Goal: Task Accomplishment & Management: Manage account settings

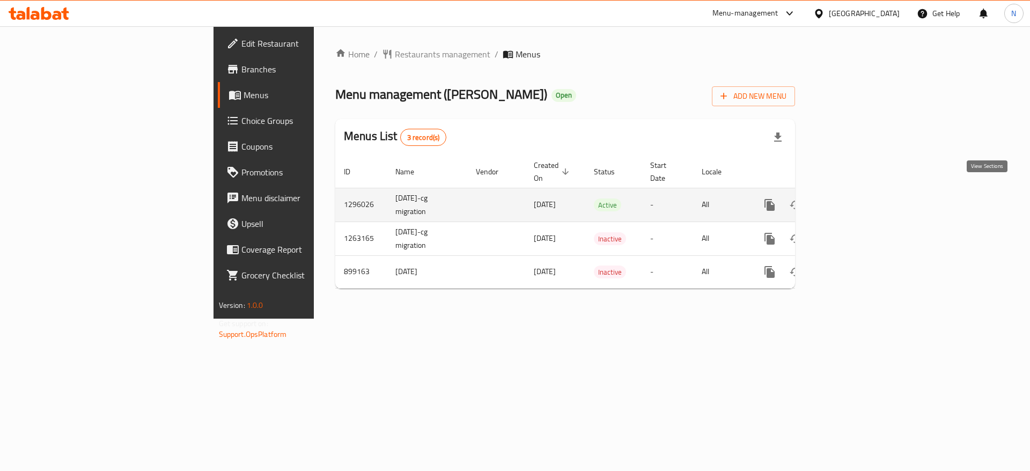
click at [860, 192] on link "enhanced table" at bounding box center [847, 205] width 26 height 26
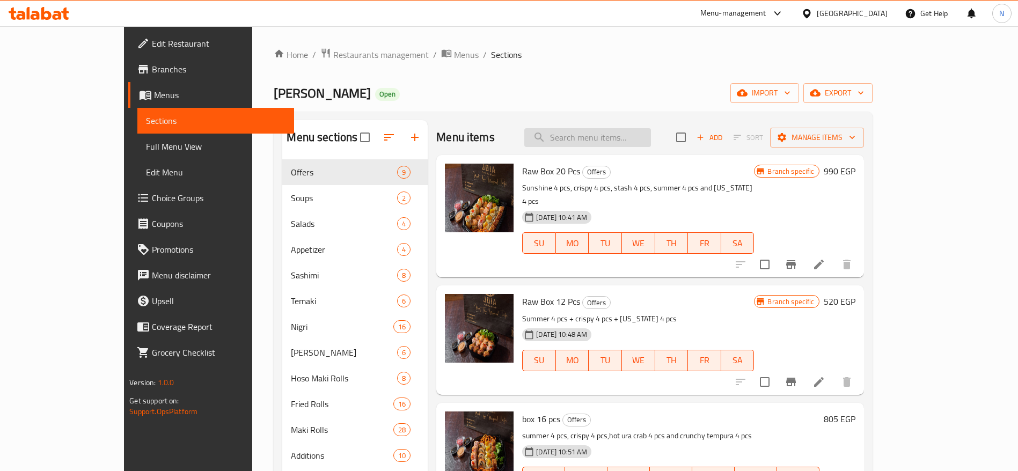
click at [598, 140] on input "search" at bounding box center [587, 137] width 127 height 19
paste input "fried box 30 pc"
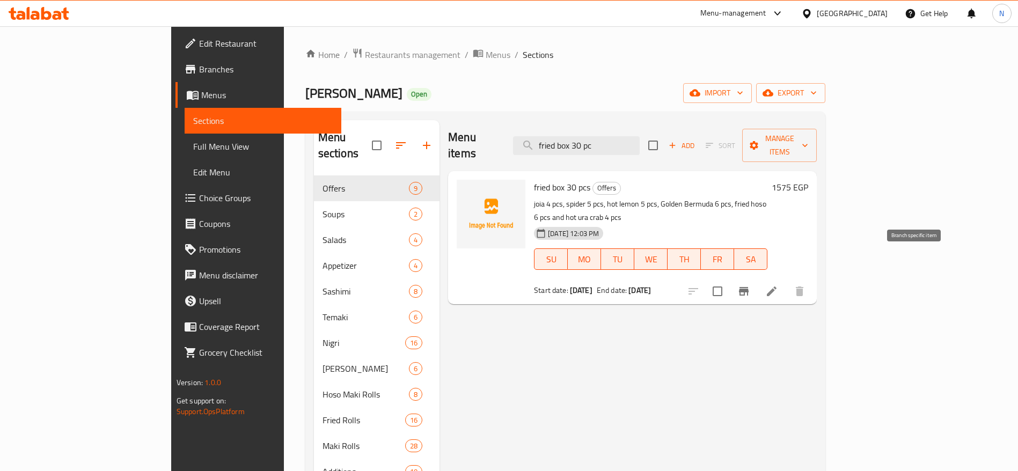
type input "fried box 30 pc"
click at [750, 285] on icon "Branch-specific-item" at bounding box center [743, 291] width 13 height 13
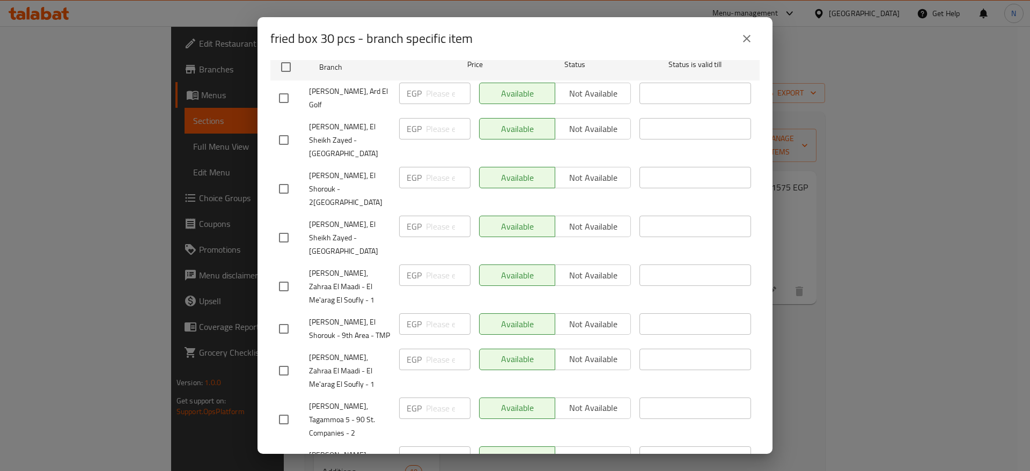
scroll to position [193, 0]
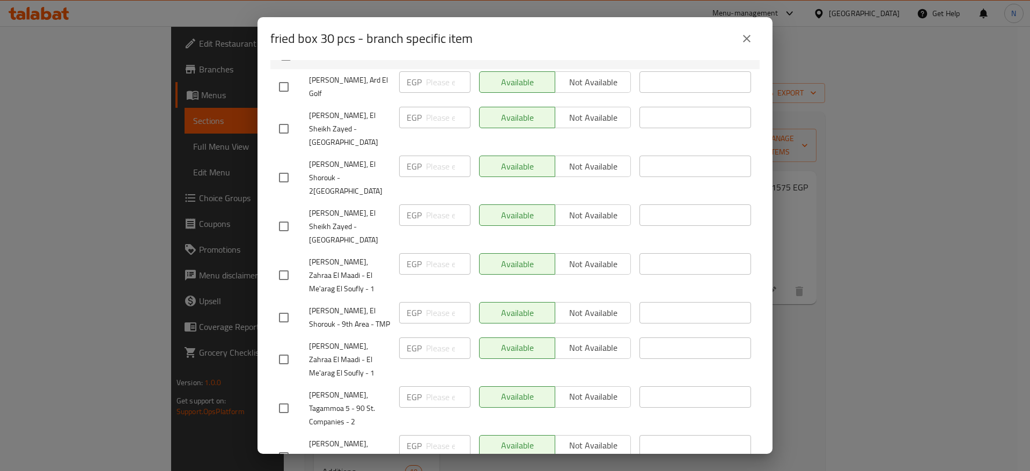
click at [431, 249] on div "EGP ​" at bounding box center [435, 275] width 80 height 53
click at [747, 41] on icon "close" at bounding box center [746, 38] width 13 height 13
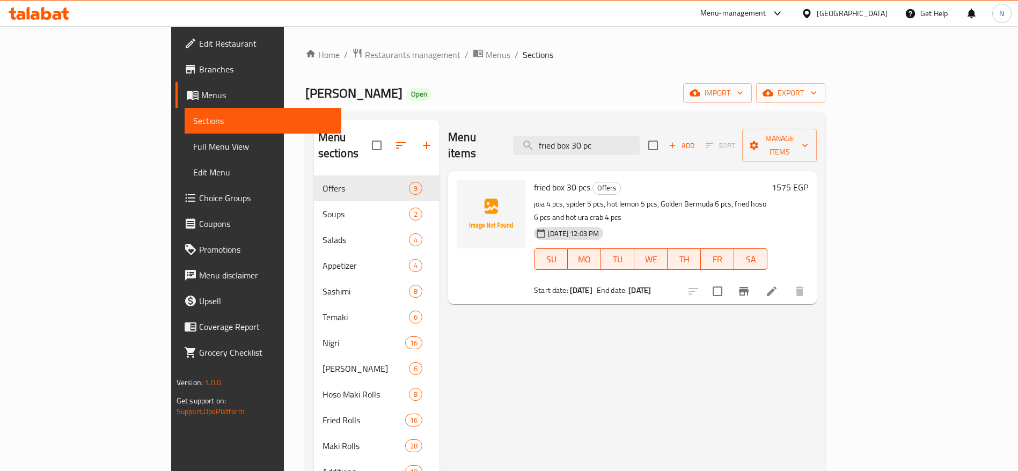
click at [193, 144] on span "Full Menu View" at bounding box center [263, 146] width 140 height 13
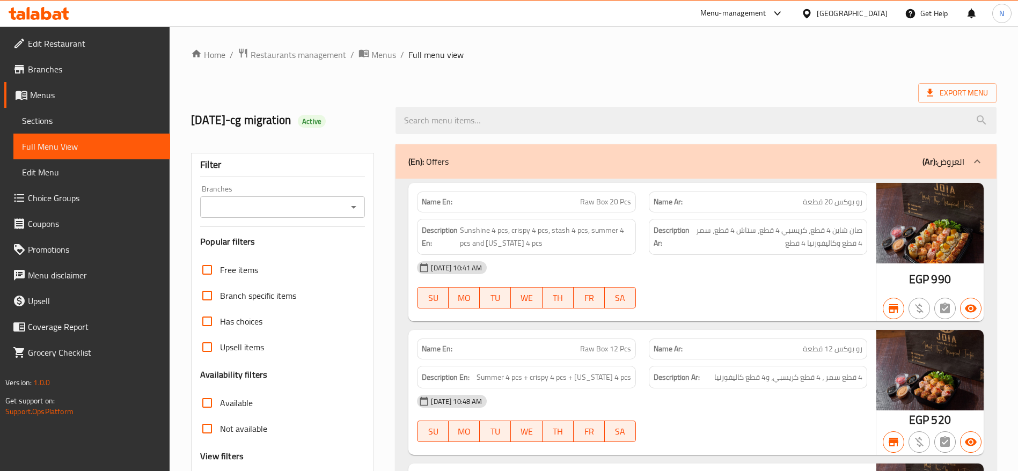
click at [271, 215] on div "Branches" at bounding box center [282, 206] width 165 height 21
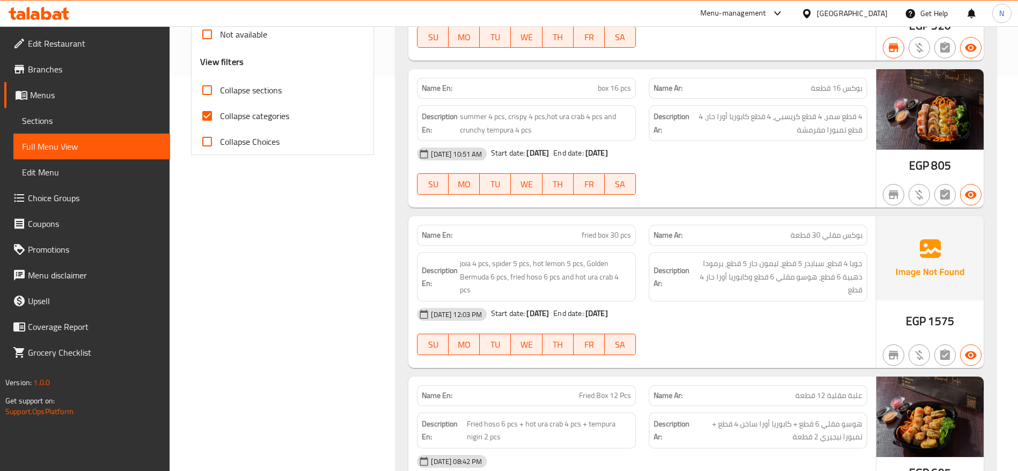
drag, startPoint x: 685, startPoint y: 315, endPoint x: 505, endPoint y: 311, distance: 179.8
click at [505, 311] on div "[DATE] 12:03 PM Start date: [DATE] End date: [DATE]" at bounding box center [641, 315] width 463 height 26
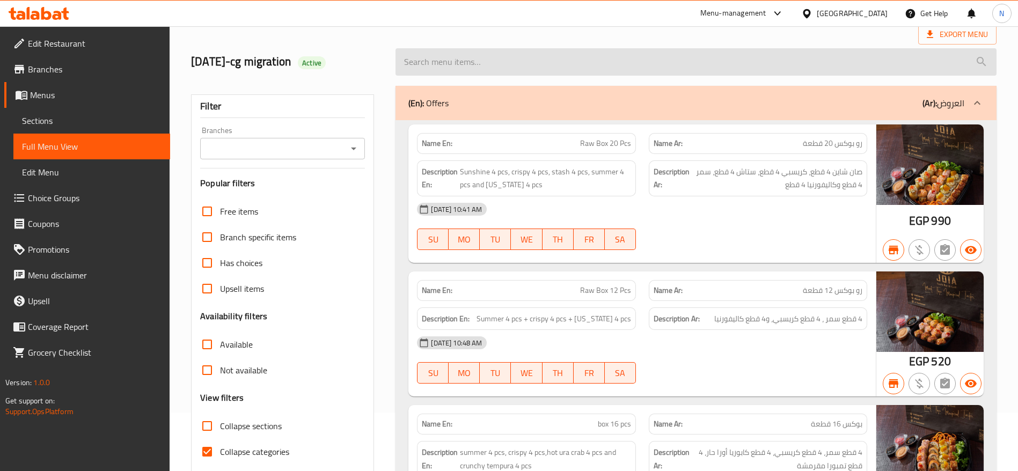
scroll to position [161, 0]
